Goal: Task Accomplishment & Management: Use online tool/utility

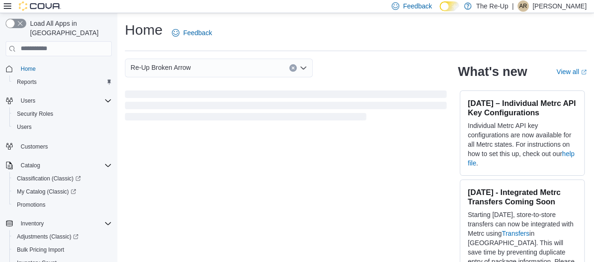
click at [6, 8] on icon at bounding box center [8, 6] width 8 height 8
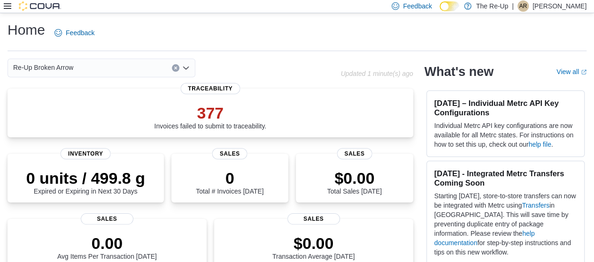
click at [4, 4] on icon at bounding box center [8, 6] width 8 height 8
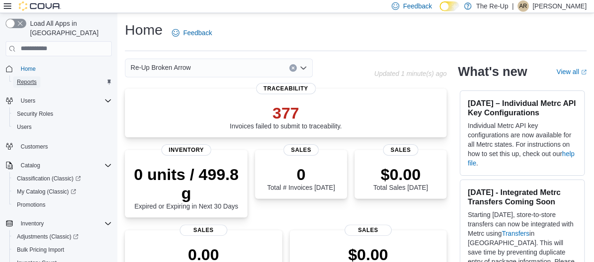
click at [29, 78] on span "Reports" at bounding box center [27, 82] width 20 height 8
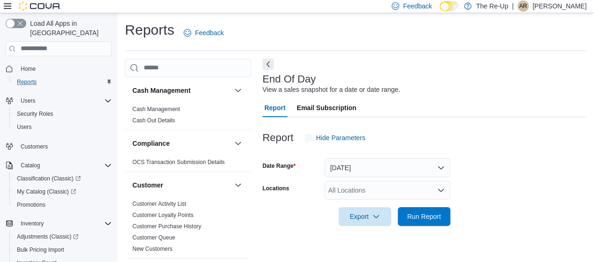
scroll to position [19, 0]
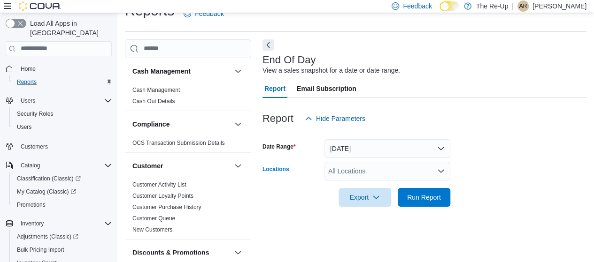
click at [371, 172] on div "All Locations" at bounding box center [387, 171] width 126 height 19
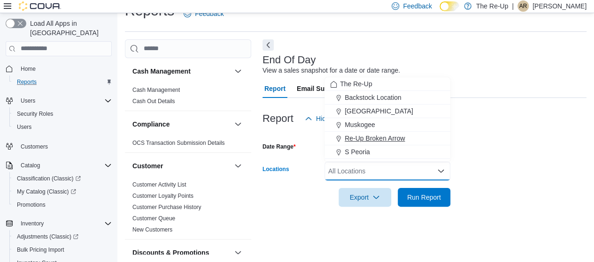
click at [377, 139] on span "Re-Up Broken Arrow" at bounding box center [374, 138] width 60 height 9
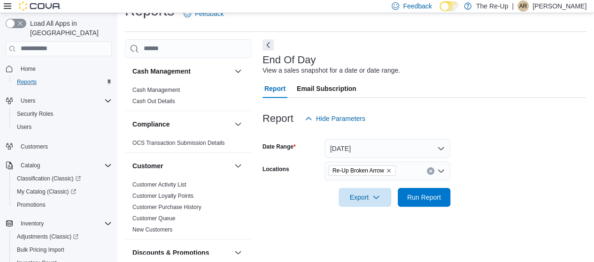
click at [526, 175] on form "Date Range [DATE] Locations Re-Up Broken Arrow Export Run Report" at bounding box center [424, 167] width 324 height 79
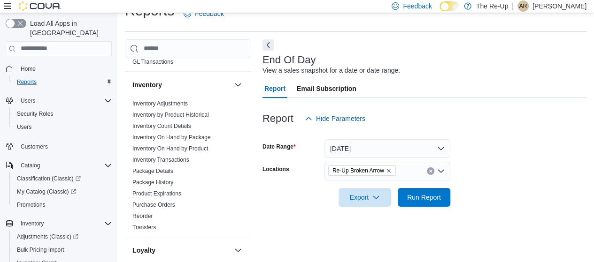
scroll to position [289, 0]
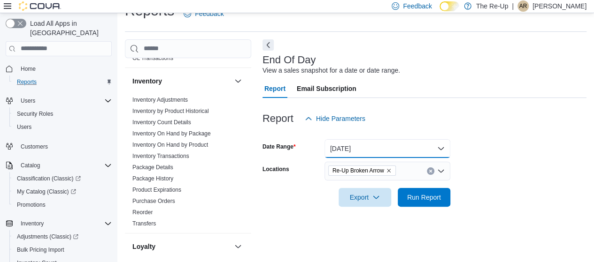
click at [421, 153] on button "[DATE]" at bounding box center [387, 148] width 126 height 19
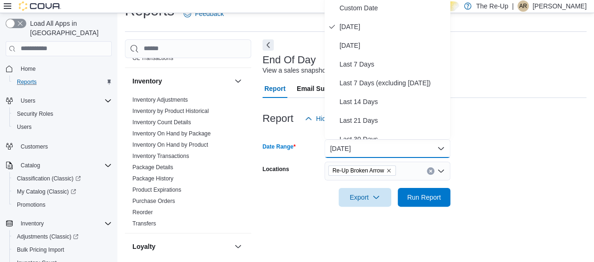
scroll to position [18, 0]
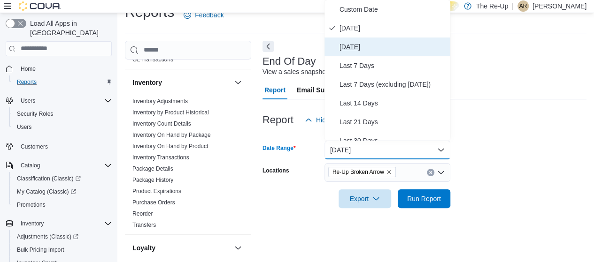
click at [362, 44] on span "[DATE]" at bounding box center [392, 46] width 107 height 11
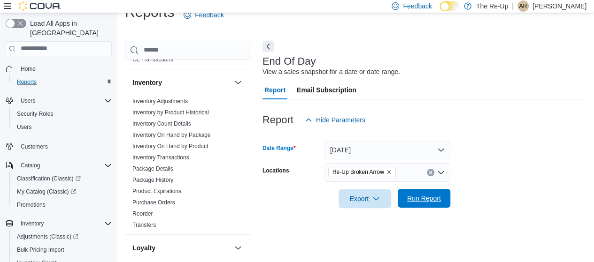
click at [421, 195] on span "Run Report" at bounding box center [424, 198] width 34 height 9
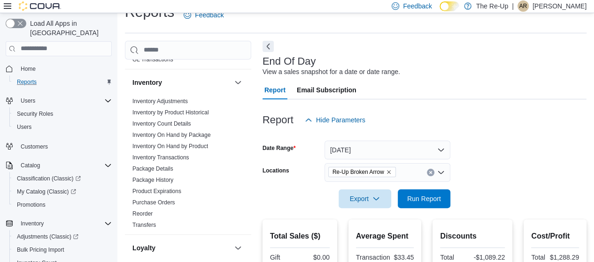
click at [4, 7] on icon at bounding box center [8, 6] width 8 height 8
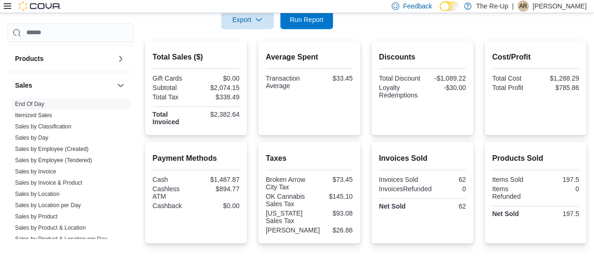
scroll to position [599, 0]
click at [314, 26] on span "Run Report" at bounding box center [306, 19] width 41 height 19
drag, startPoint x: 217, startPoint y: 180, endPoint x: 241, endPoint y: 177, distance: 24.1
click at [239, 177] on div "$1,463.91" at bounding box center [219, 180] width 42 height 8
copy div "1,463.91"
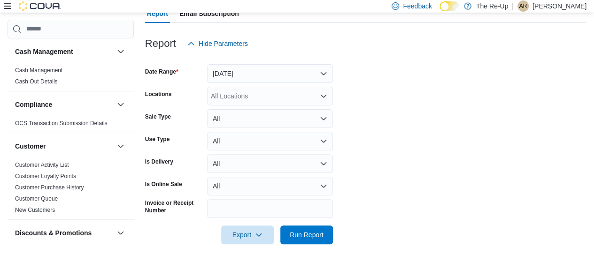
scroll to position [105, 0]
click at [252, 96] on div "All Locations" at bounding box center [270, 95] width 126 height 19
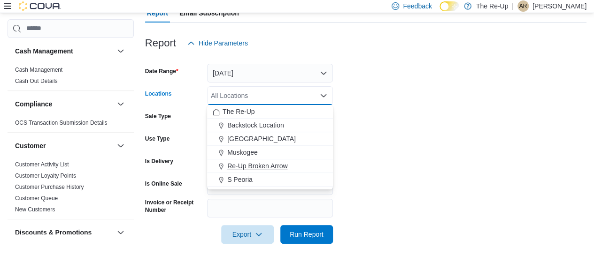
click at [260, 161] on span "Re-Up Broken Arrow" at bounding box center [257, 165] width 60 height 9
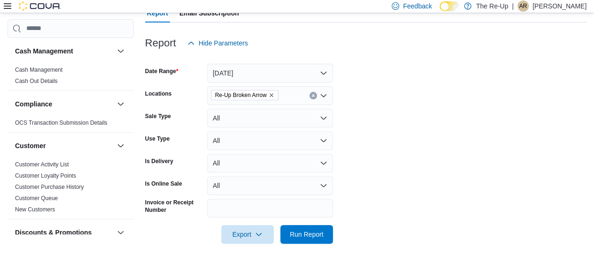
click at [398, 191] on form "Date Range Yesterday Locations Re-Up Broken Arrow Sale Type All Use Type All Is…" at bounding box center [365, 148] width 441 height 191
click at [320, 232] on span "Run Report" at bounding box center [307, 233] width 34 height 9
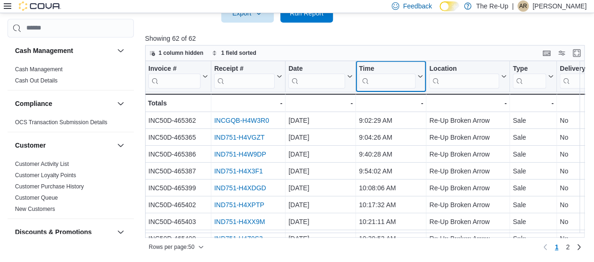
click at [418, 76] on icon at bounding box center [419, 77] width 8 height 6
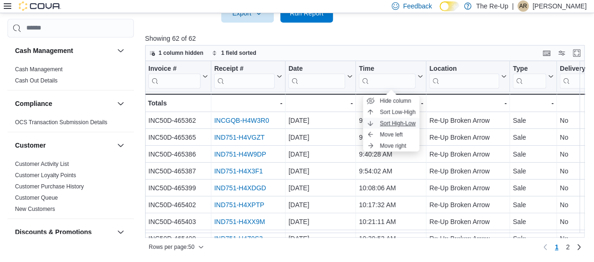
click at [409, 121] on span "Sort High-Low" at bounding box center [398, 124] width 36 height 8
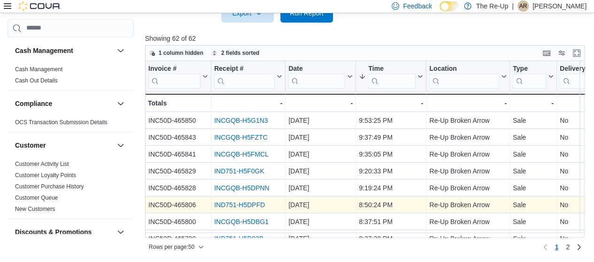
click at [260, 202] on link "IND751-H5DPFD" at bounding box center [239, 205] width 51 height 8
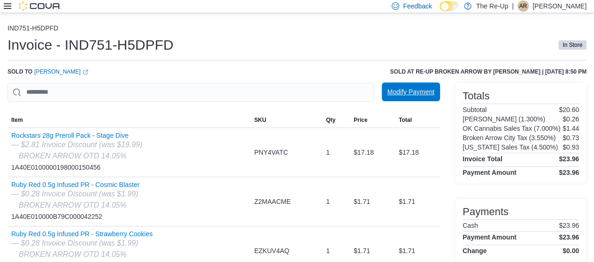
click at [403, 90] on span "Modify Payment" at bounding box center [410, 91] width 47 height 9
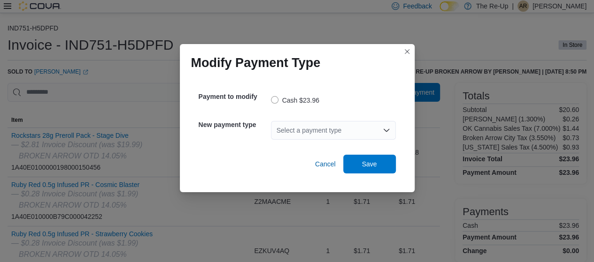
click at [330, 136] on div "Select a payment type" at bounding box center [333, 130] width 125 height 19
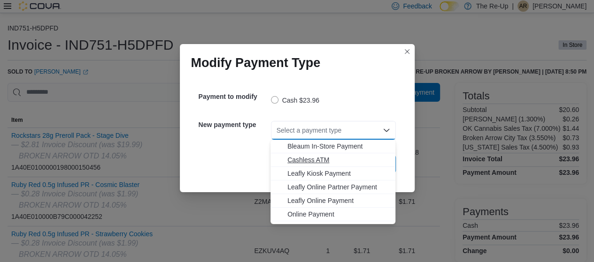
click at [323, 160] on span "Cashless ATM" at bounding box center [338, 159] width 102 height 9
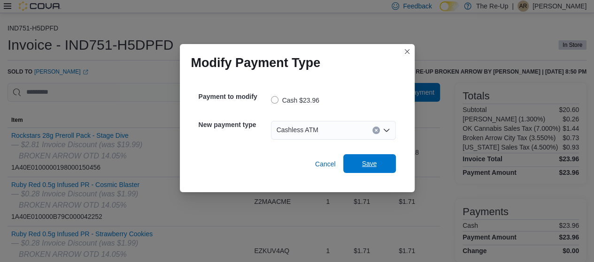
click at [366, 160] on span "Save" at bounding box center [369, 163] width 15 height 9
